Goal: Check status: Check status

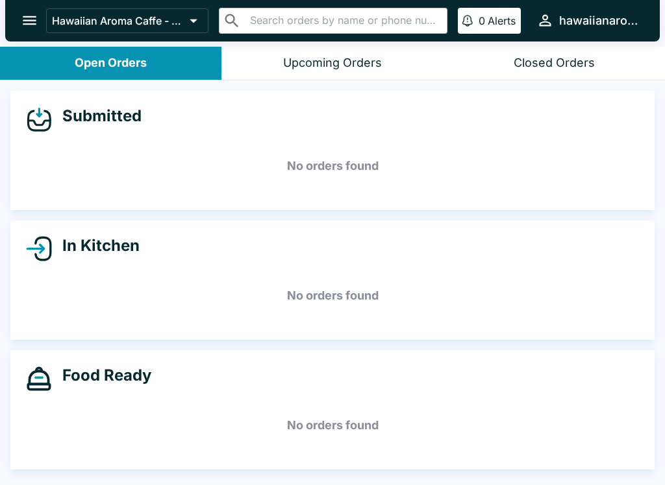
click at [17, 14] on button "open drawer" at bounding box center [29, 20] width 33 height 33
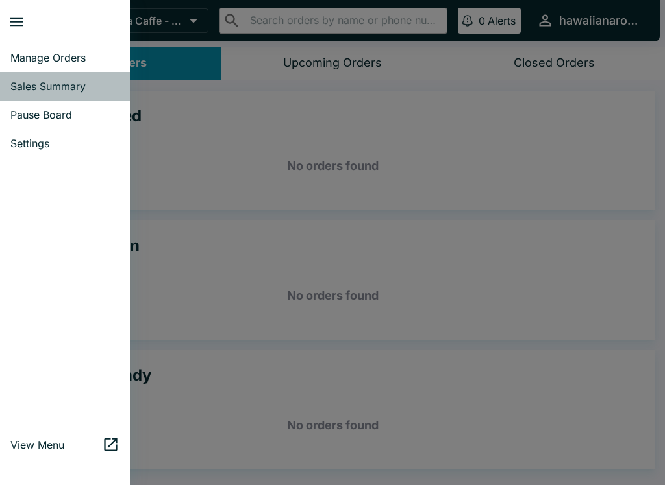
click at [72, 80] on span "Sales Summary" at bounding box center [64, 86] width 109 height 13
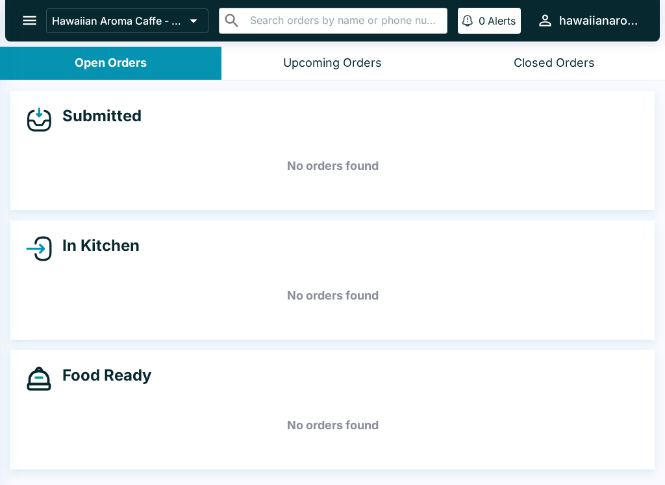
select select "03:00"
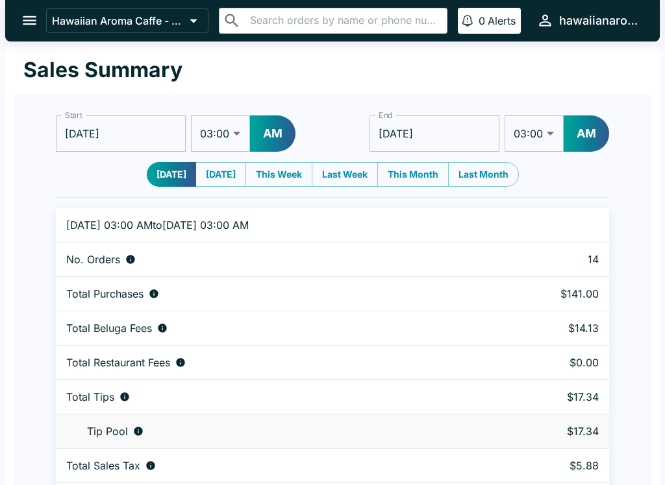
click at [236, 134] on select "01:00 01:30 02:00 02:30 03:00 03:30 04:00 04:30 05:00 05:30 06:00 06:30 07:00 0…" at bounding box center [220, 134] width 59 height 36
select select "01:00"
click at [273, 134] on button "AM" at bounding box center [272, 134] width 45 height 36
click at [592, 126] on button "AM" at bounding box center [585, 134] width 45 height 36
click at [463, 138] on input "[DATE]" at bounding box center [435, 134] width 130 height 36
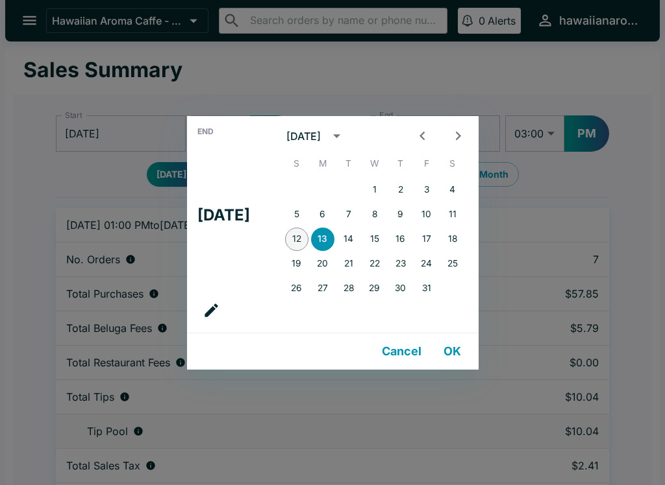
click at [303, 235] on button "12" at bounding box center [296, 239] width 23 height 23
type input "[DATE]"
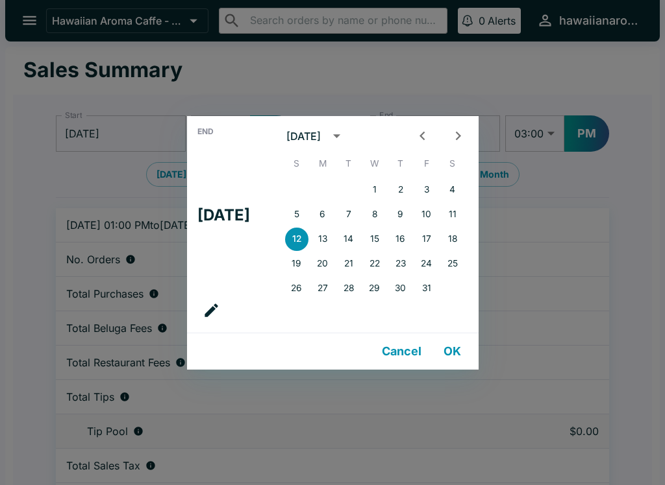
click at [571, 73] on div "End Sun, Oct [DATE] S M T W T F S 1 2 3 4 5 6 7 8 9 10 11 12 13 14 15 16 17 18 …" at bounding box center [332, 242] width 665 height 485
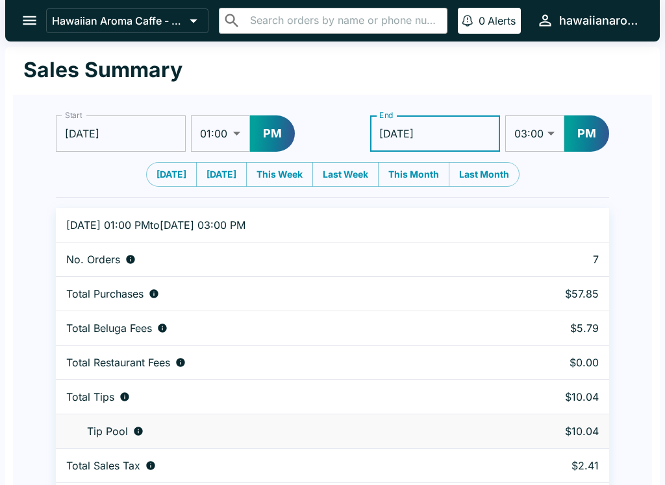
click at [585, 140] on button "PM" at bounding box center [586, 134] width 45 height 36
click at [591, 134] on button "AM" at bounding box center [585, 134] width 45 height 36
click at [542, 140] on select "01:00 01:30 02:00 02:30 03:00 03:30 04:00 04:30 05:00 05:30 06:00 06:30 07:00 0…" at bounding box center [534, 134] width 59 height 36
select select "08:30"
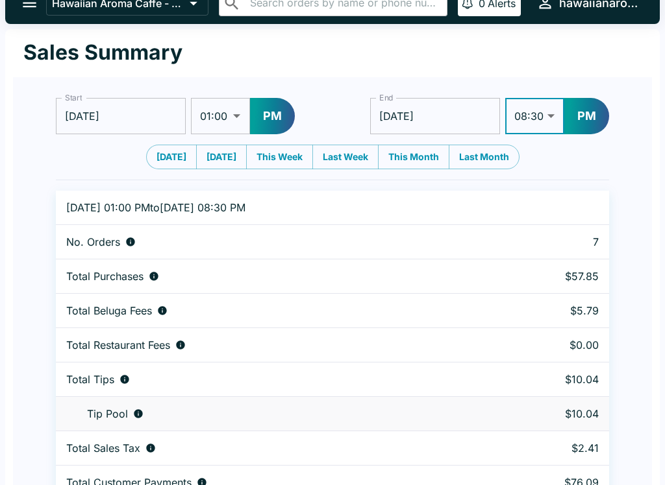
scroll to position [40, 0]
